Goal: Task Accomplishment & Management: Manage account settings

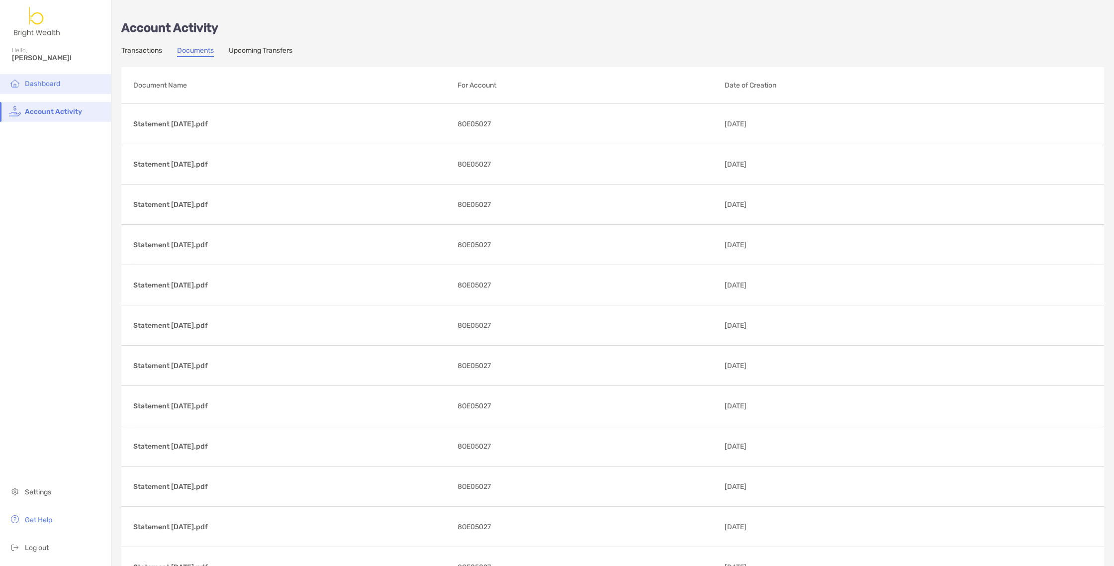
click at [31, 80] on span "Dashboard" at bounding box center [42, 84] width 35 height 8
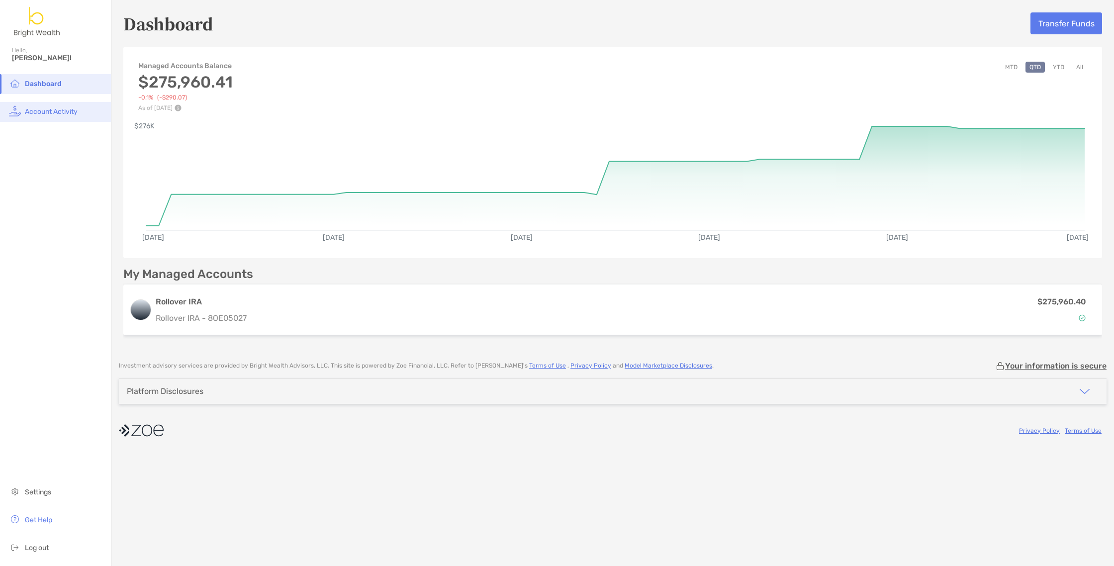
click at [30, 112] on span "Account Activity" at bounding box center [51, 111] width 53 height 8
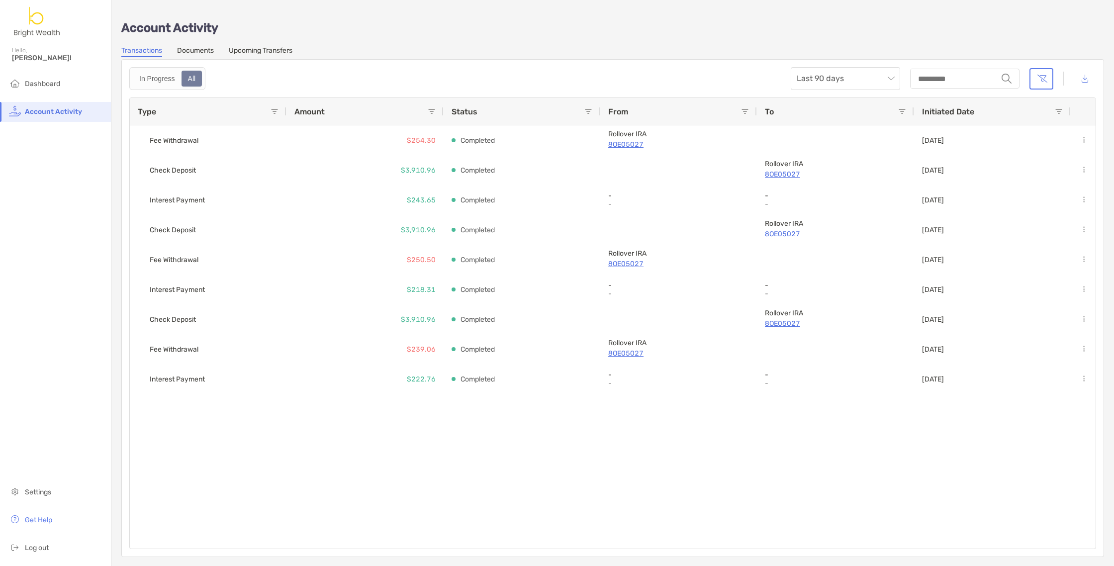
click at [20, 48] on div "Hello, Rosa!" at bounding box center [55, 60] width 111 height 28
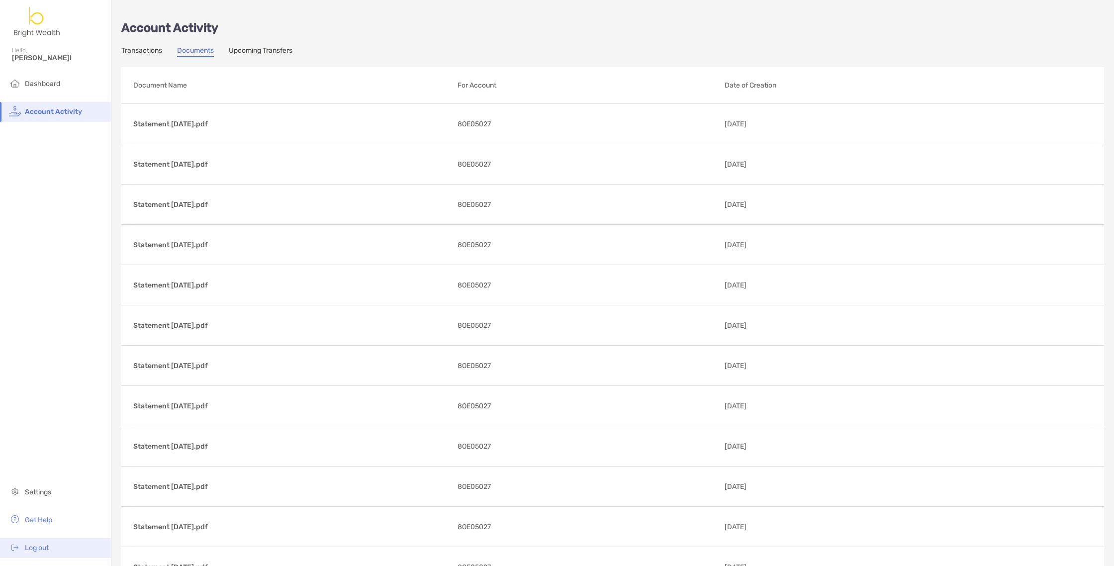
click at [32, 550] on span "Log out" at bounding box center [37, 548] width 24 height 8
